Goal: Obtain resource: Download file/media

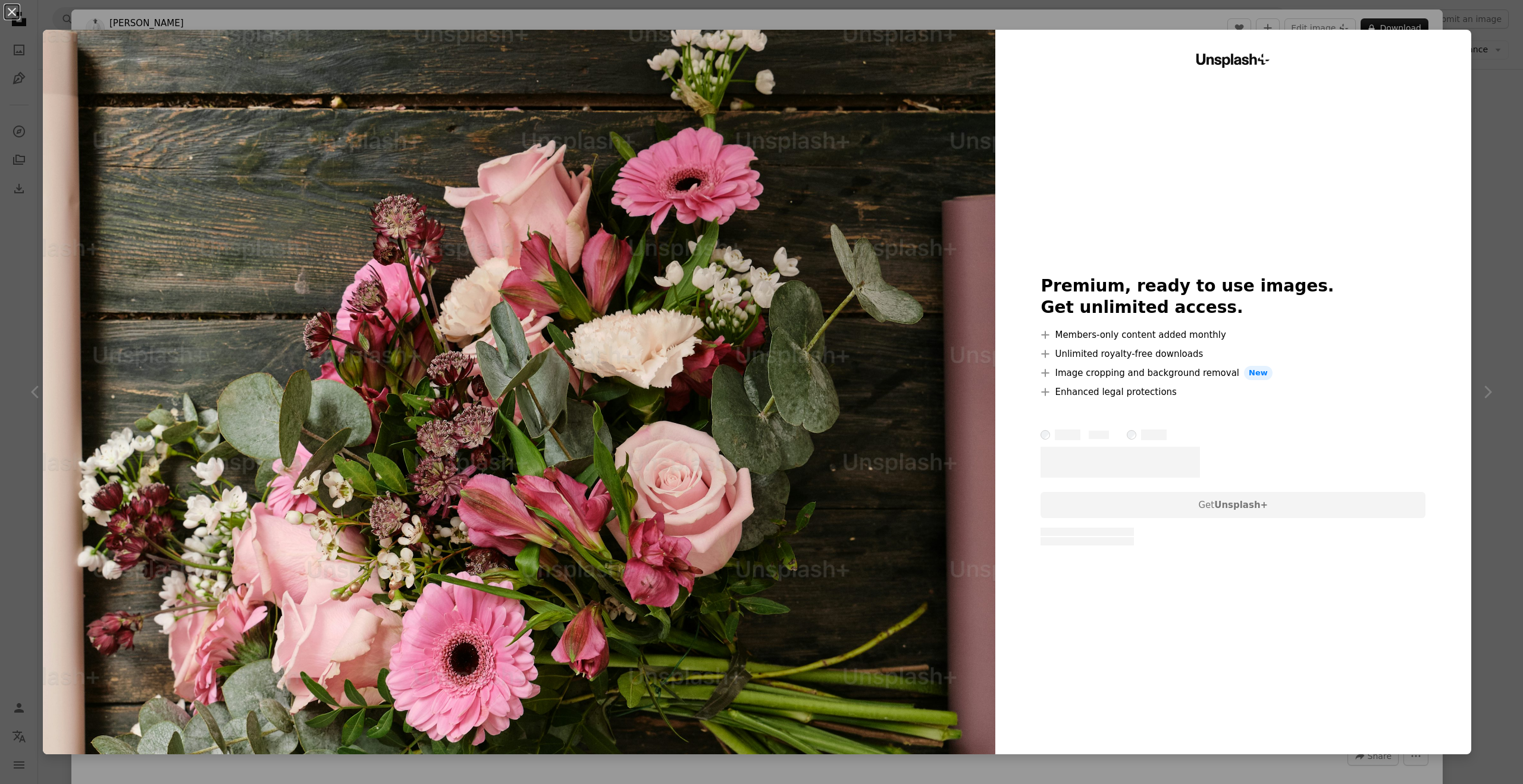
scroll to position [3, 0]
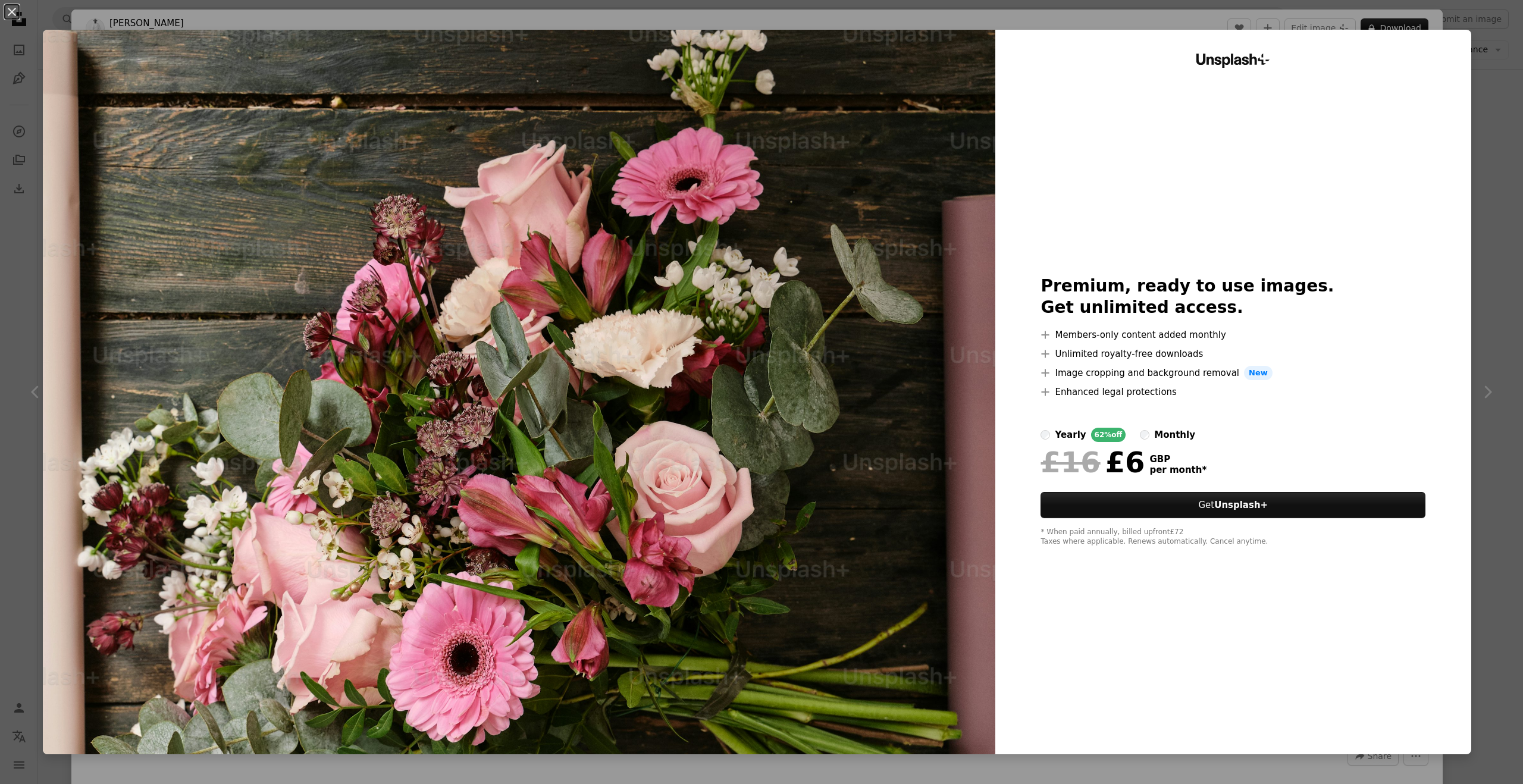
click at [1082, 21] on div "An X shape Unsplash+ Premium, ready to use images. Get unlimited access. A plus…" at bounding box center [762, 392] width 1523 height 784
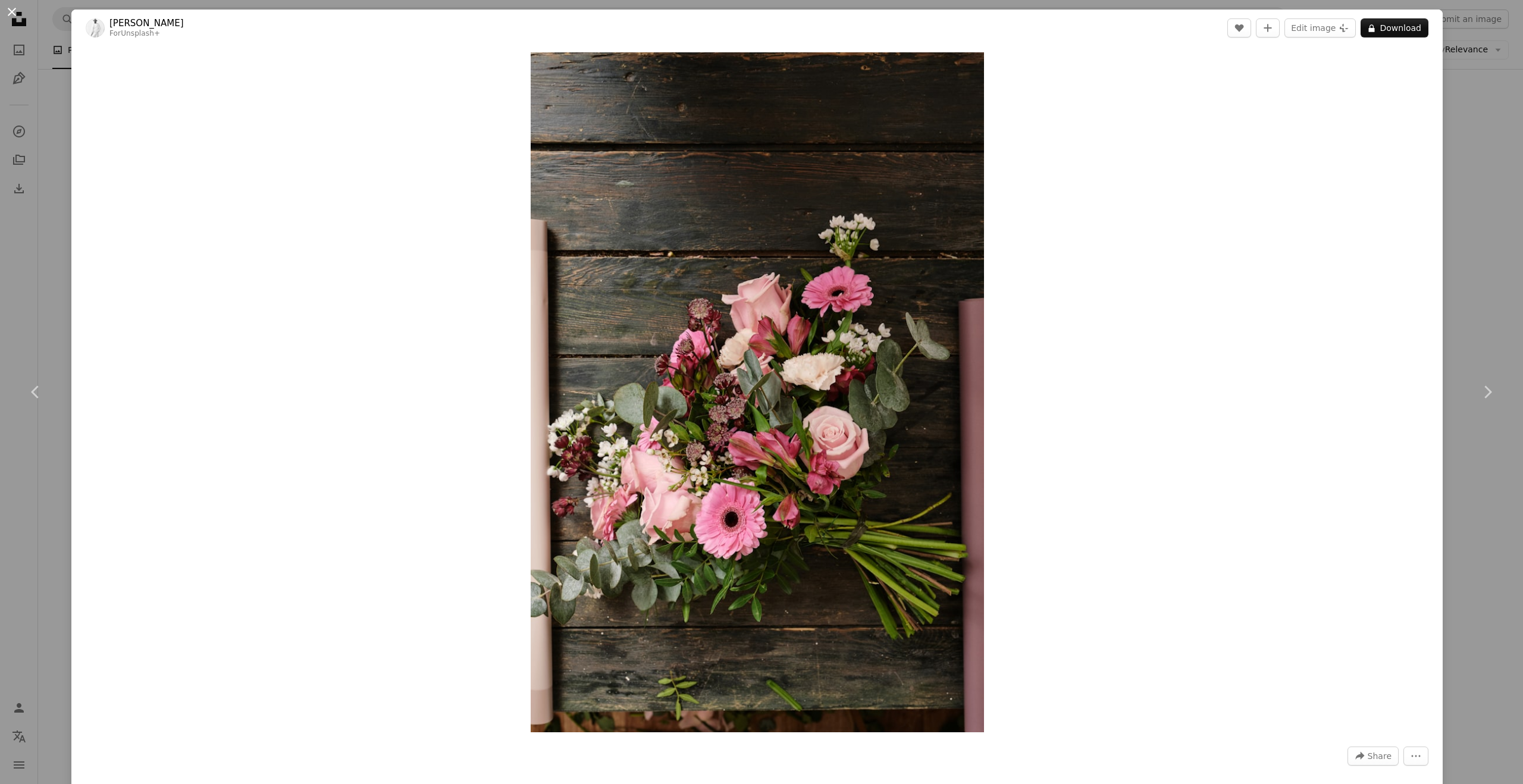
click at [11, 10] on button "An X shape" at bounding box center [12, 12] width 14 height 14
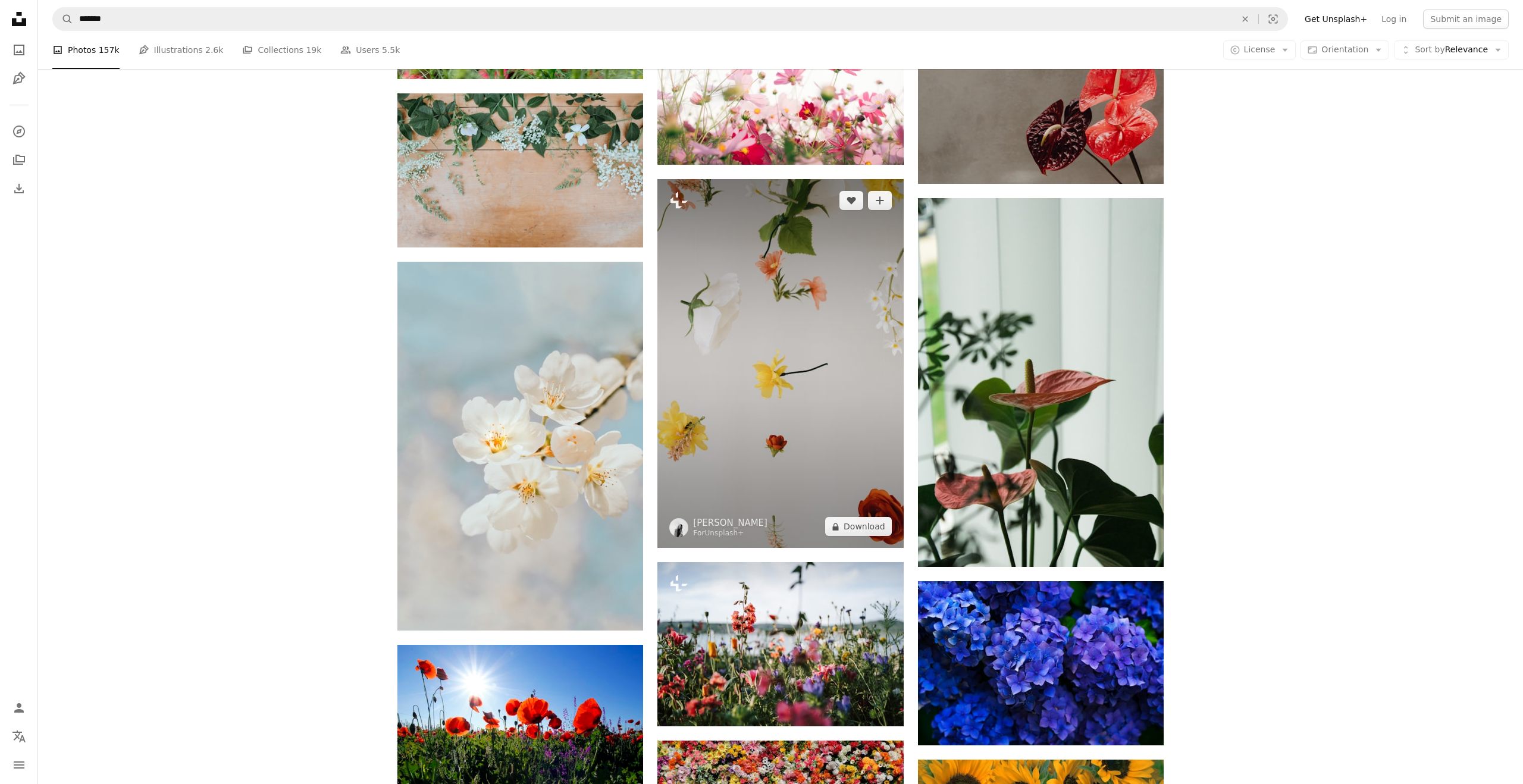
scroll to position [3668, 0]
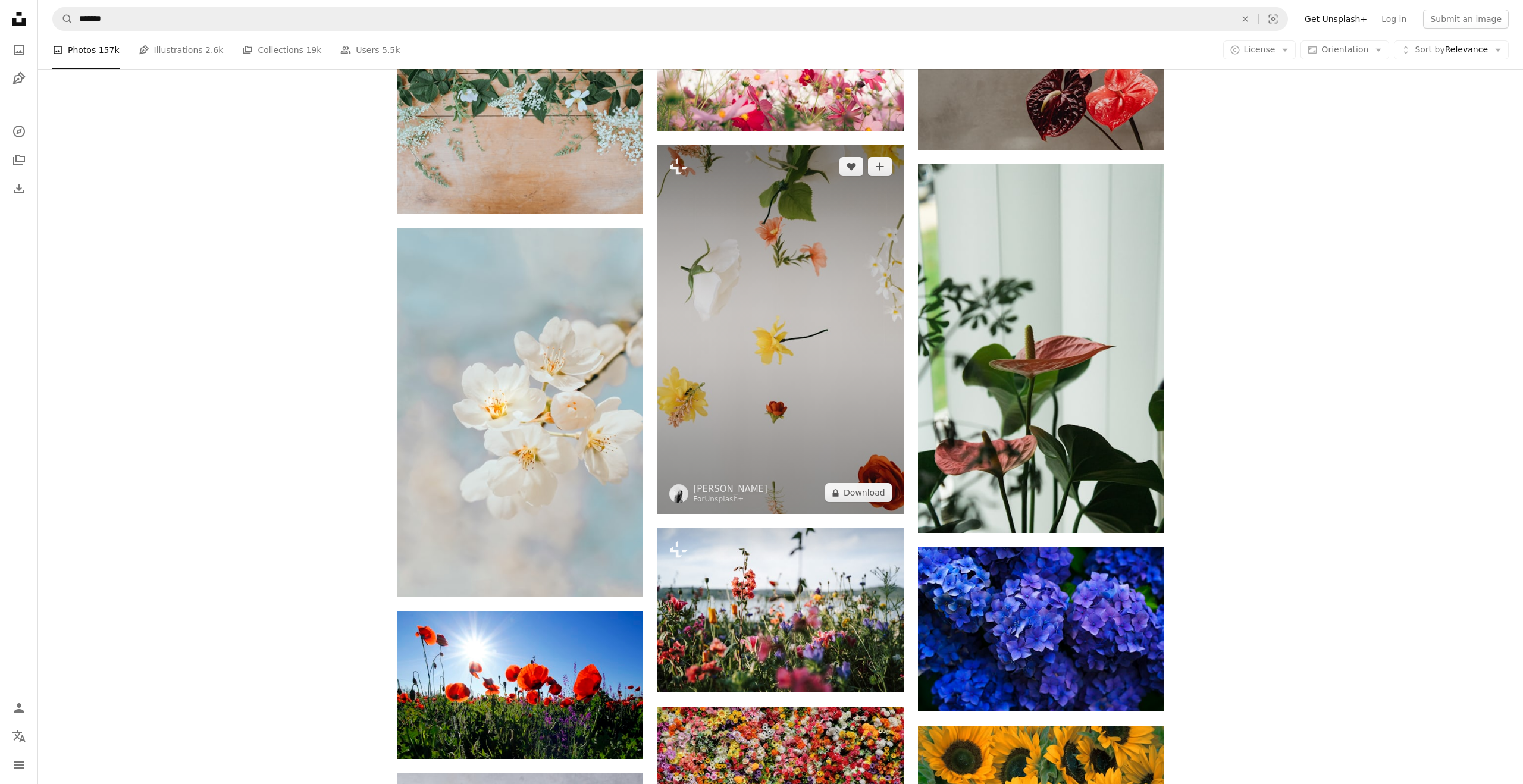
click at [709, 335] on img at bounding box center [779, 329] width 246 height 369
